Goal: Information Seeking & Learning: Learn about a topic

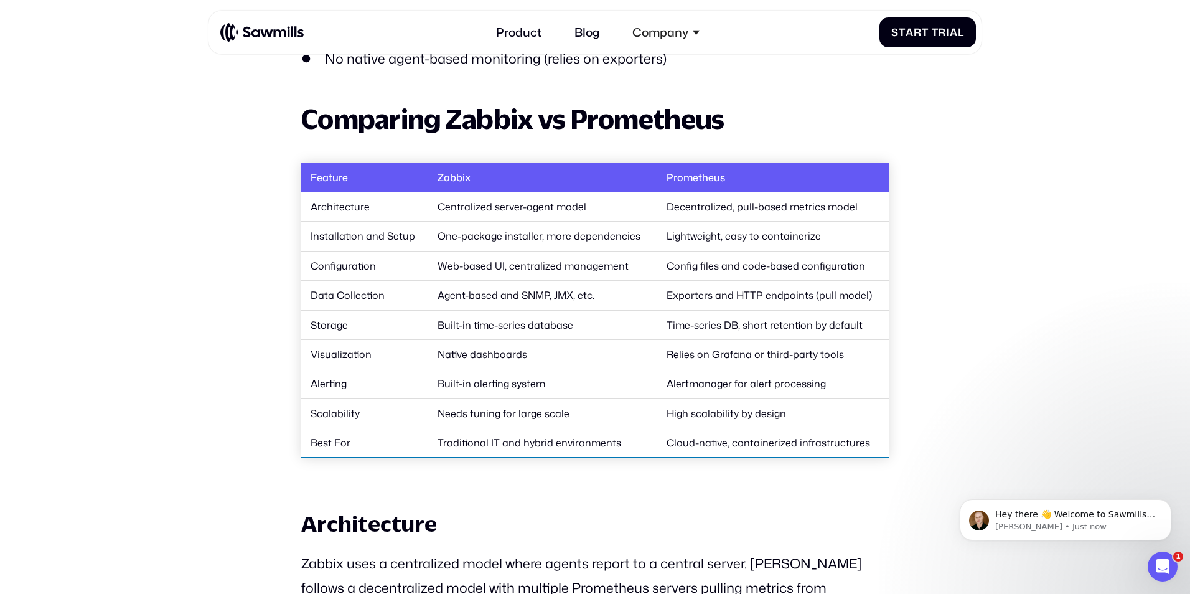
scroll to position [2156, 0]
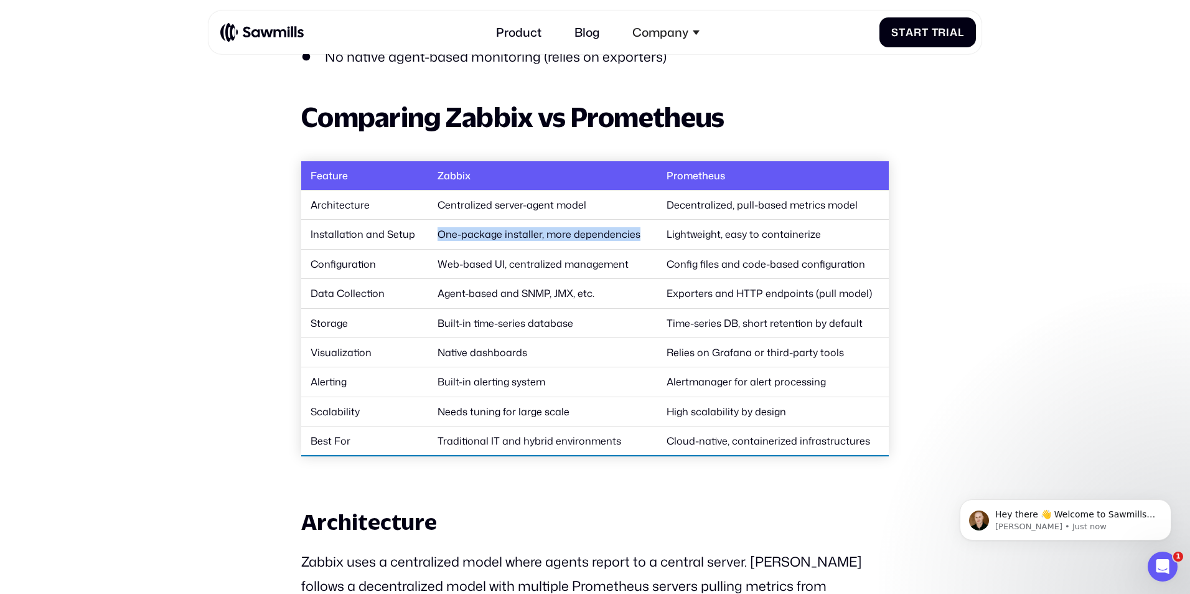
drag, startPoint x: 635, startPoint y: 236, endPoint x: 438, endPoint y: 234, distance: 196.7
click at [438, 234] on td "One-package installer, more dependencies" at bounding box center [542, 234] width 229 height 29
click at [581, 324] on td "Built-in time-series database" at bounding box center [542, 322] width 229 height 29
click at [550, 350] on td "Native dashboards" at bounding box center [542, 351] width 229 height 29
click at [763, 240] on td "Lightweight, easy to containerize" at bounding box center [772, 234] width 231 height 29
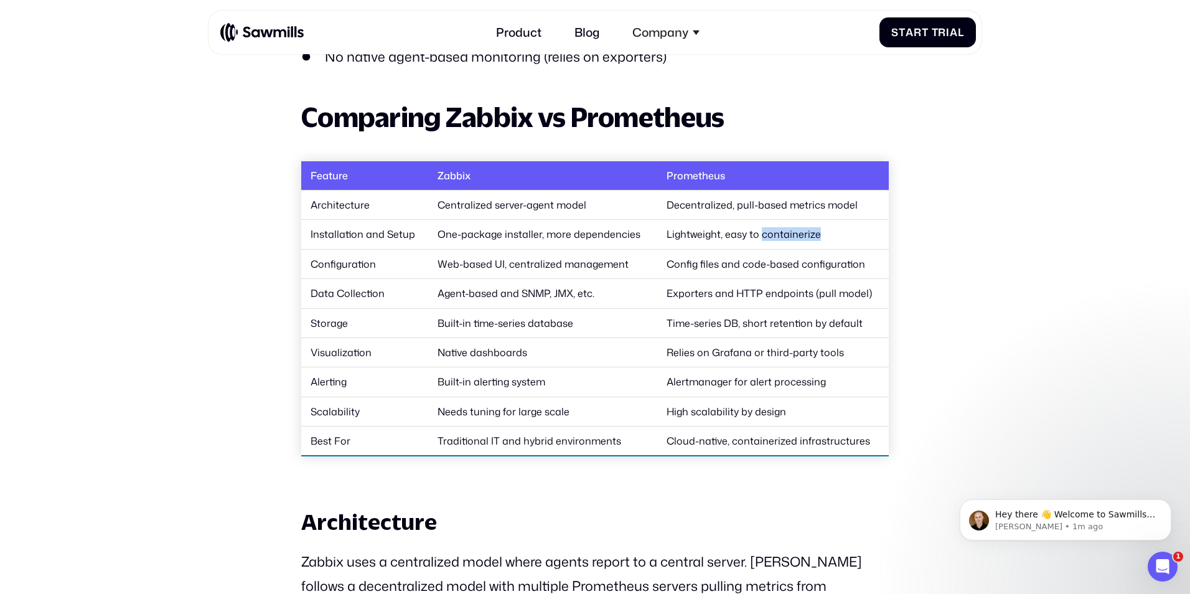
click at [763, 240] on td "Lightweight, easy to containerize" at bounding box center [772, 234] width 231 height 29
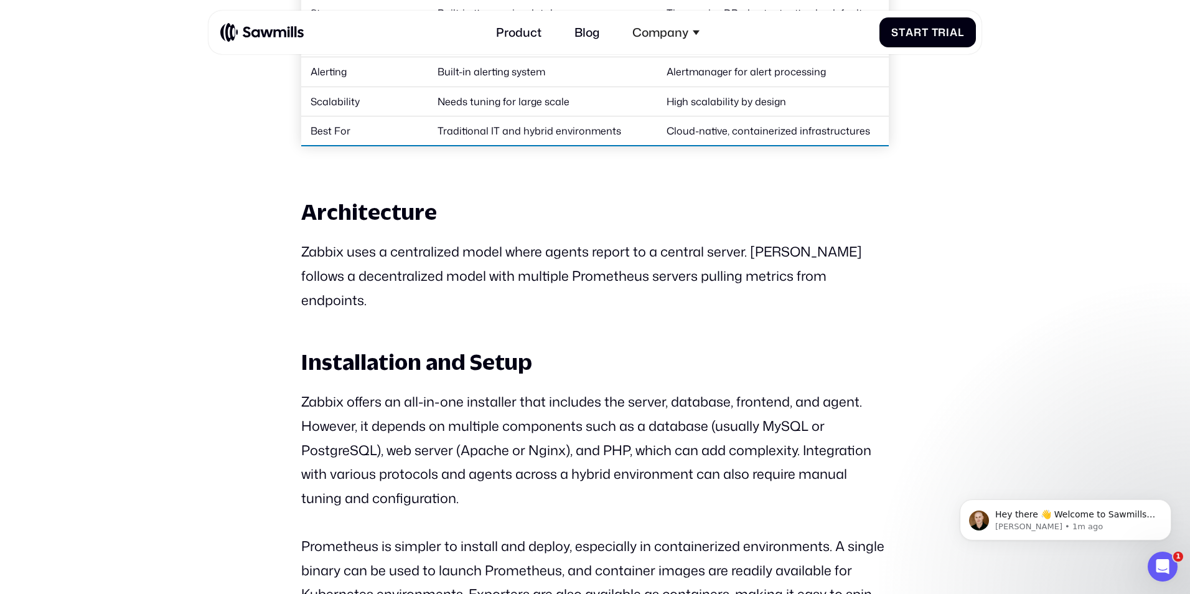
scroll to position [2471, 0]
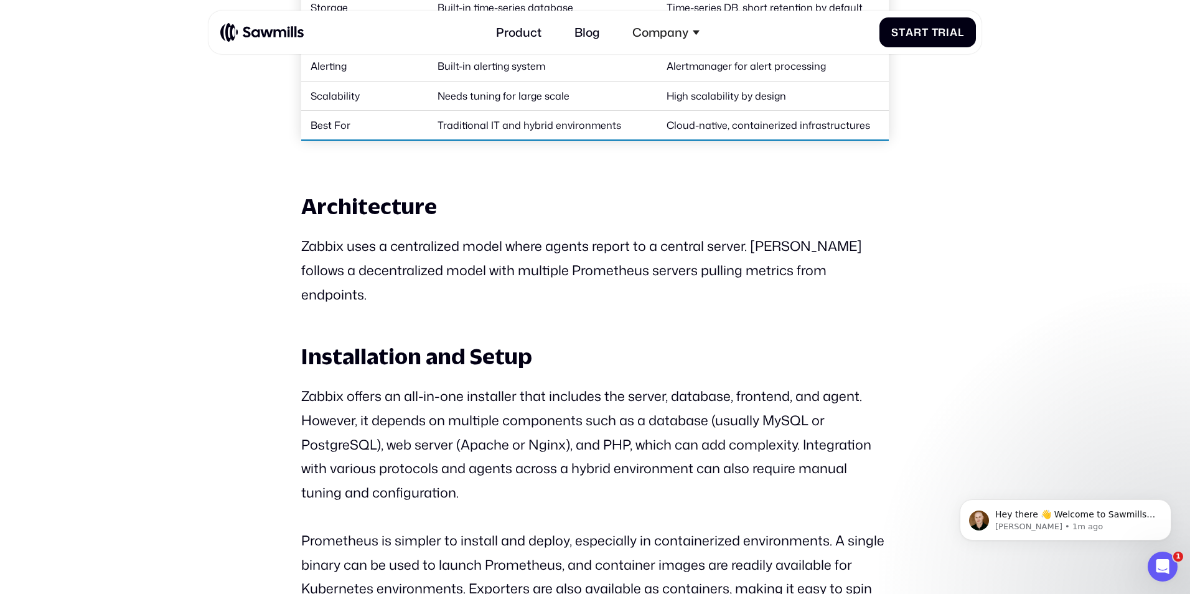
click at [836, 263] on p "Zabbix uses a centralized model where agents report to a central server. [PERSO…" at bounding box center [594, 270] width 587 height 72
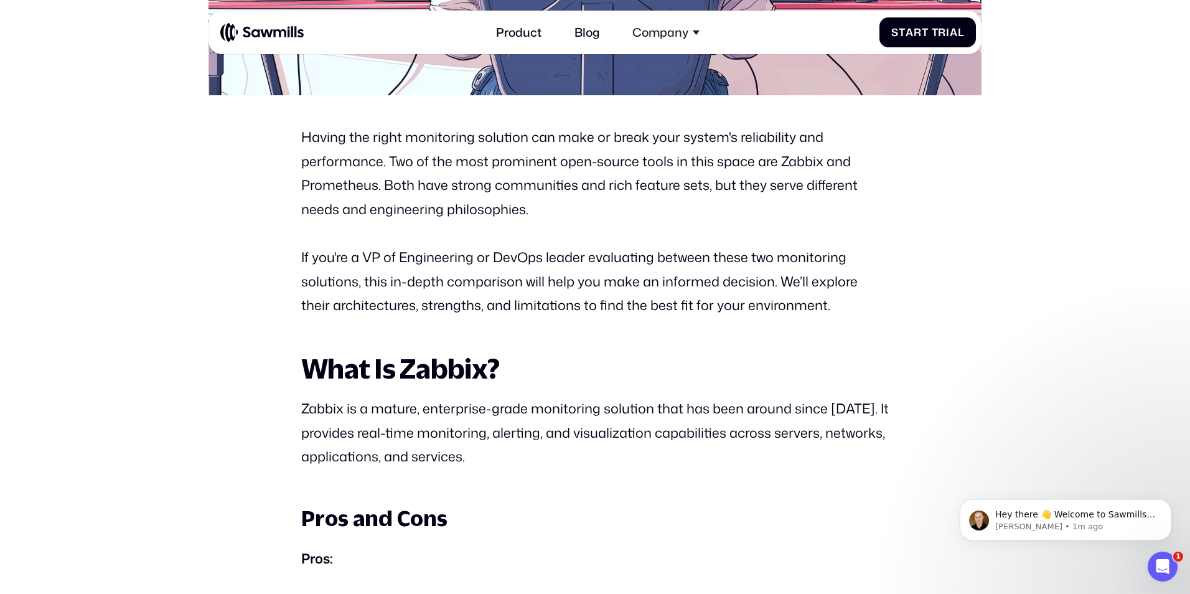
scroll to position [668, 0]
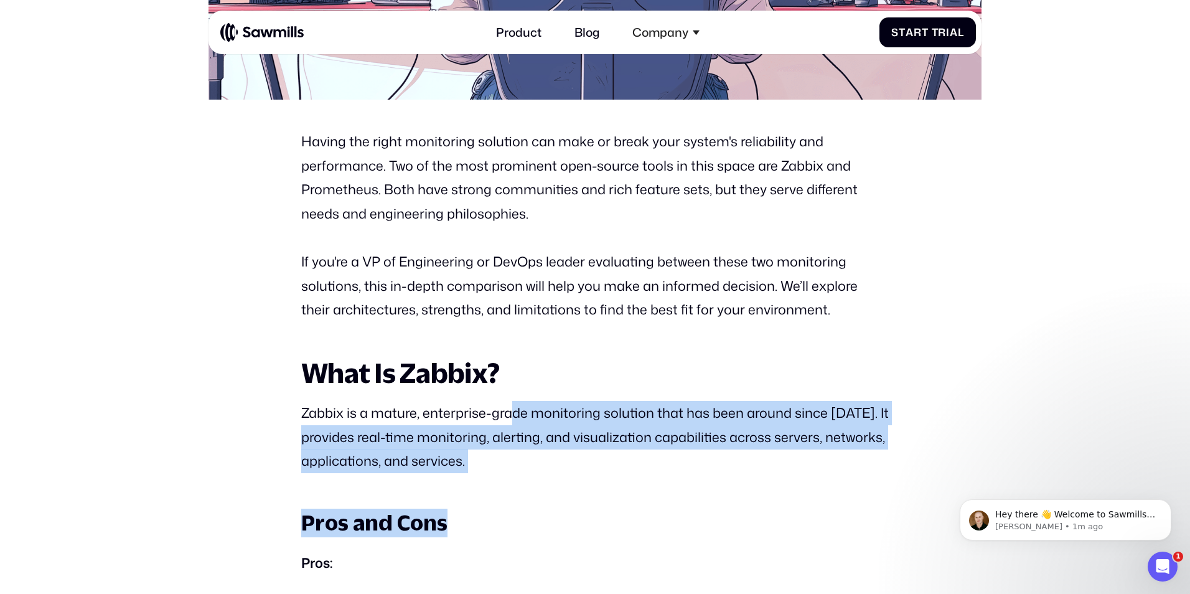
drag, startPoint x: 514, startPoint y: 416, endPoint x: 713, endPoint y: 474, distance: 206.6
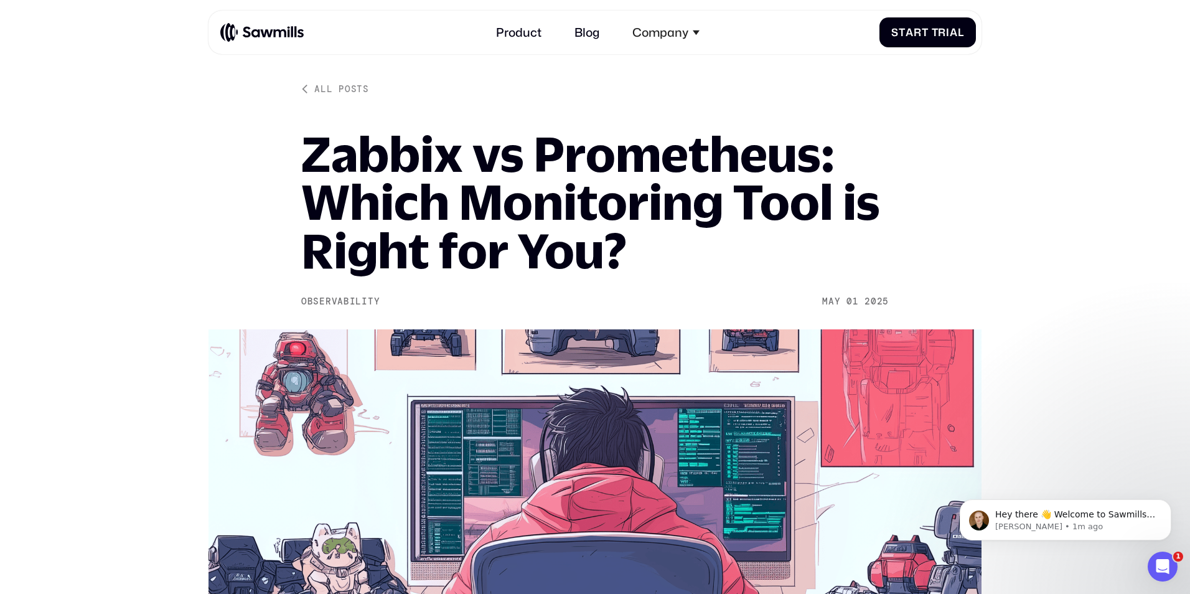
scroll to position [0, 0]
